Goal: Navigation & Orientation: Find specific page/section

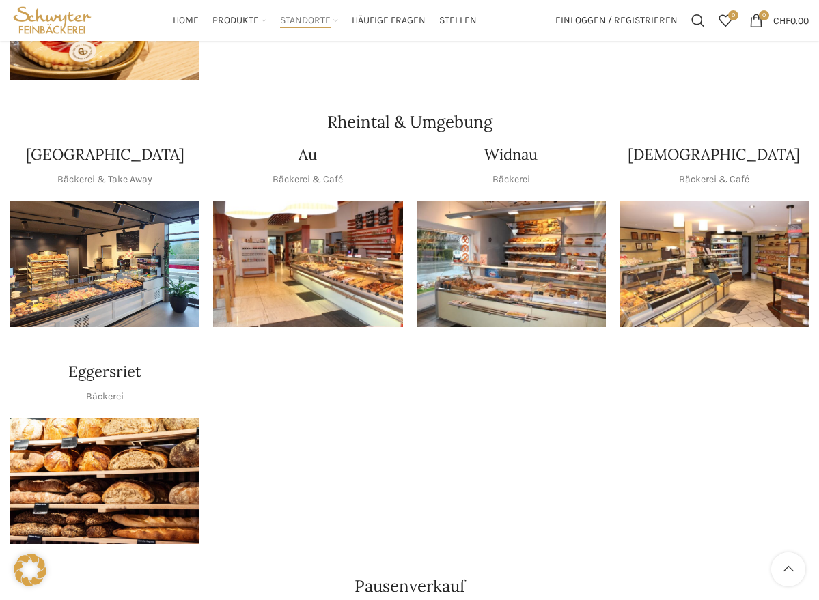
scroll to position [1074, 0]
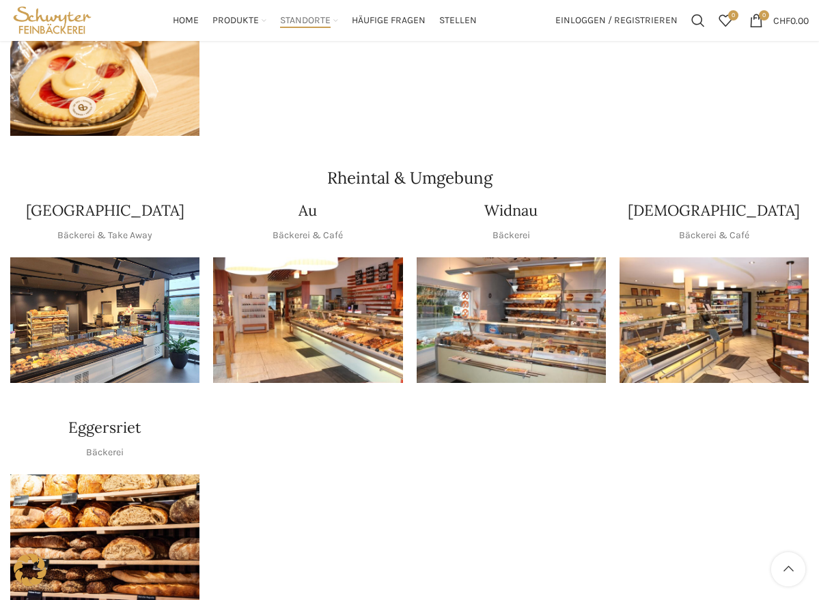
click at [362, 284] on img "1 / 1" at bounding box center [307, 320] width 189 height 126
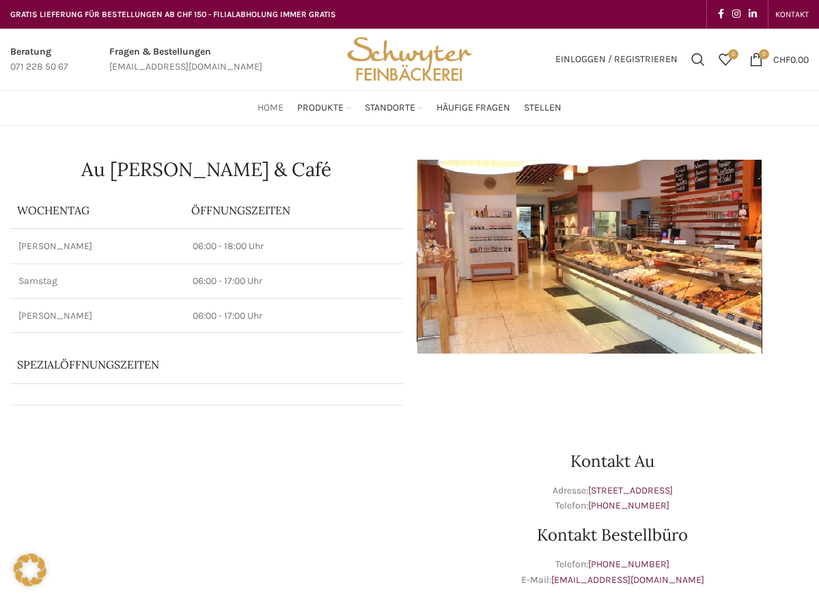
click at [267, 107] on span "Home" at bounding box center [270, 108] width 26 height 13
